Goal: Information Seeking & Learning: Learn about a topic

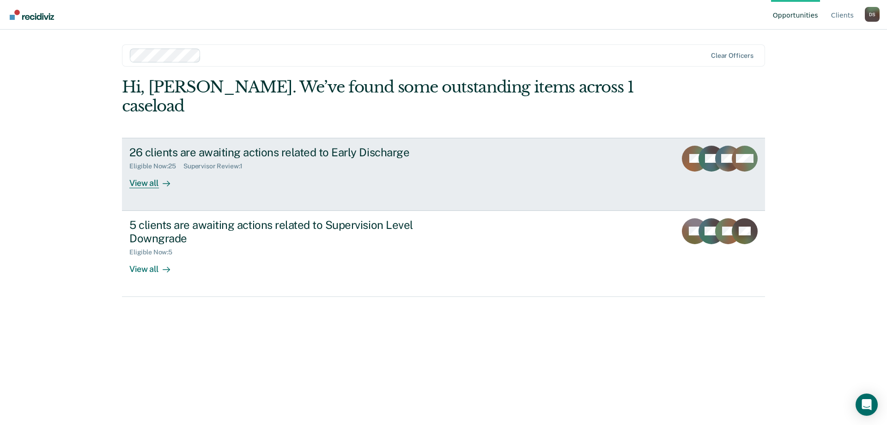
click at [138, 170] on div "View all" at bounding box center [155, 179] width 52 height 18
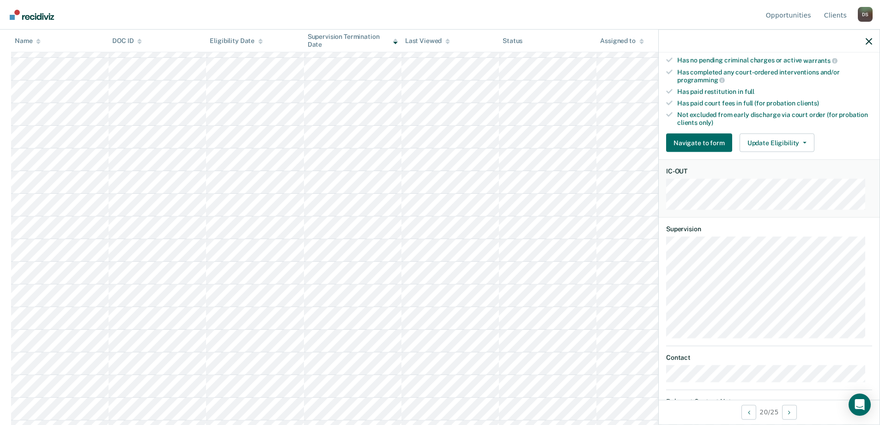
scroll to position [274, 0]
